Goal: Information Seeking & Learning: Learn about a topic

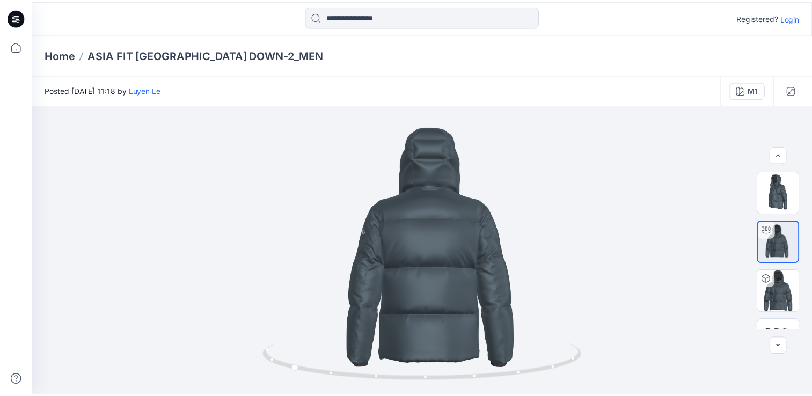
scroll to position [31, 0]
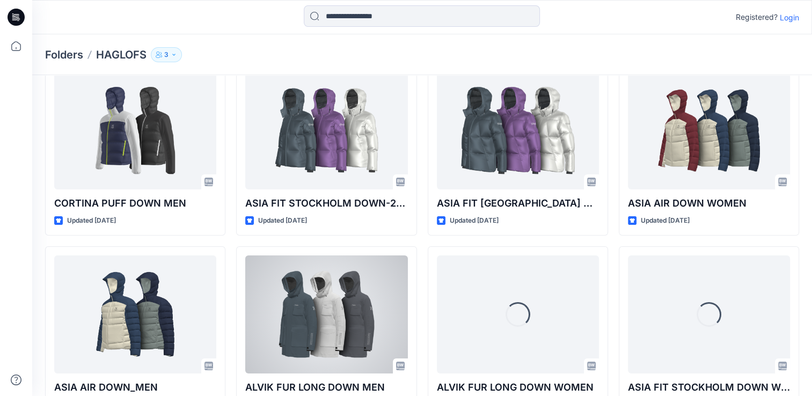
scroll to position [57, 0]
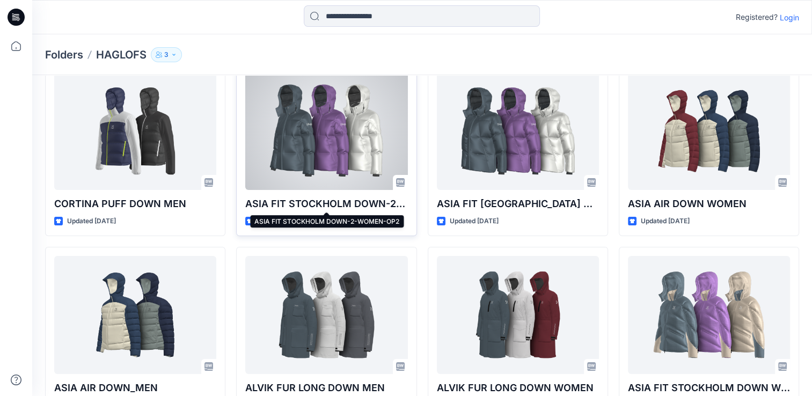
click at [318, 206] on p "ASIA FIT STOCKHOLM DOWN-2-WOMEN-OP2" at bounding box center [326, 203] width 162 height 15
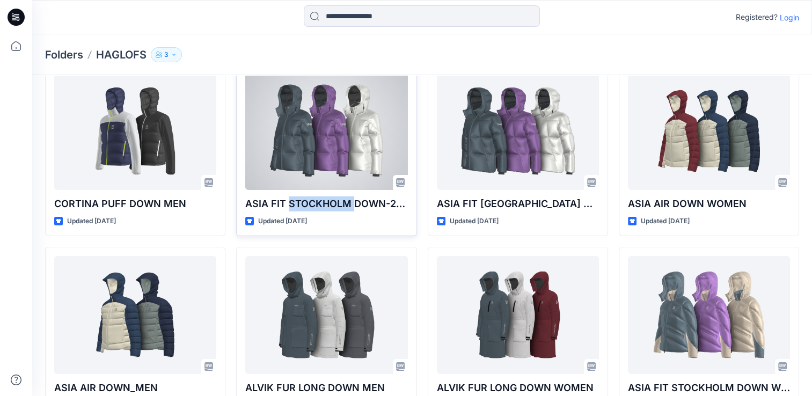
click at [318, 206] on p "ASIA FIT STOCKHOLM DOWN-2-WOMEN-OP2" at bounding box center [326, 203] width 162 height 15
click at [313, 154] on div at bounding box center [326, 131] width 162 height 118
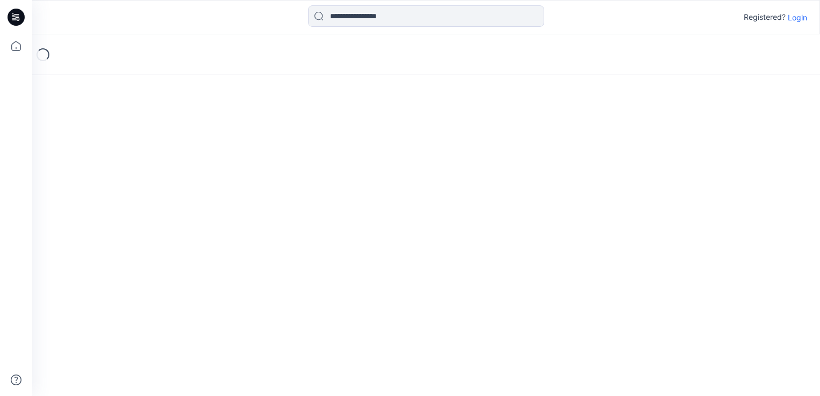
click at [313, 154] on div "Loading..." at bounding box center [426, 215] width 788 height 362
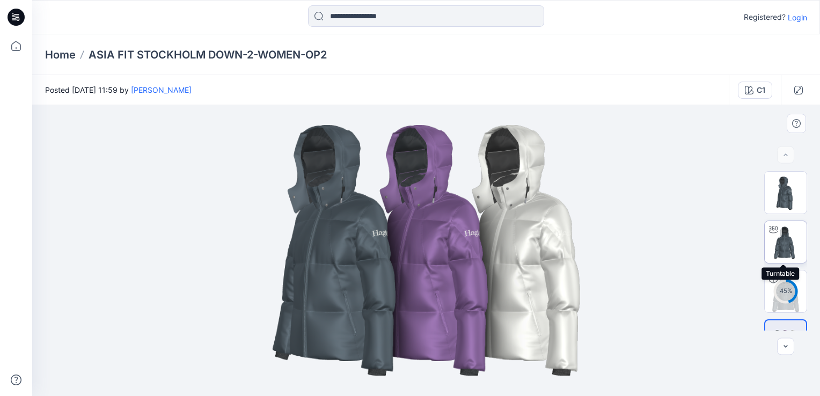
click at [777, 251] on img at bounding box center [786, 242] width 42 height 42
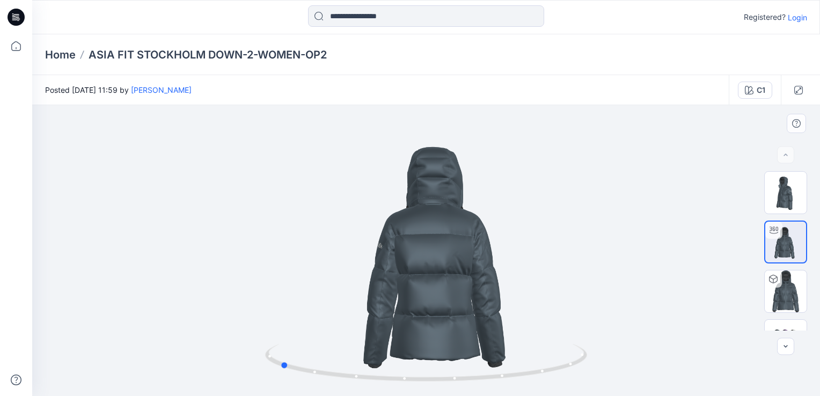
drag, startPoint x: 426, startPoint y: 382, endPoint x: 601, endPoint y: 370, distance: 175.9
click at [601, 370] on div at bounding box center [426, 250] width 788 height 291
